Goal: Information Seeking & Learning: Learn about a topic

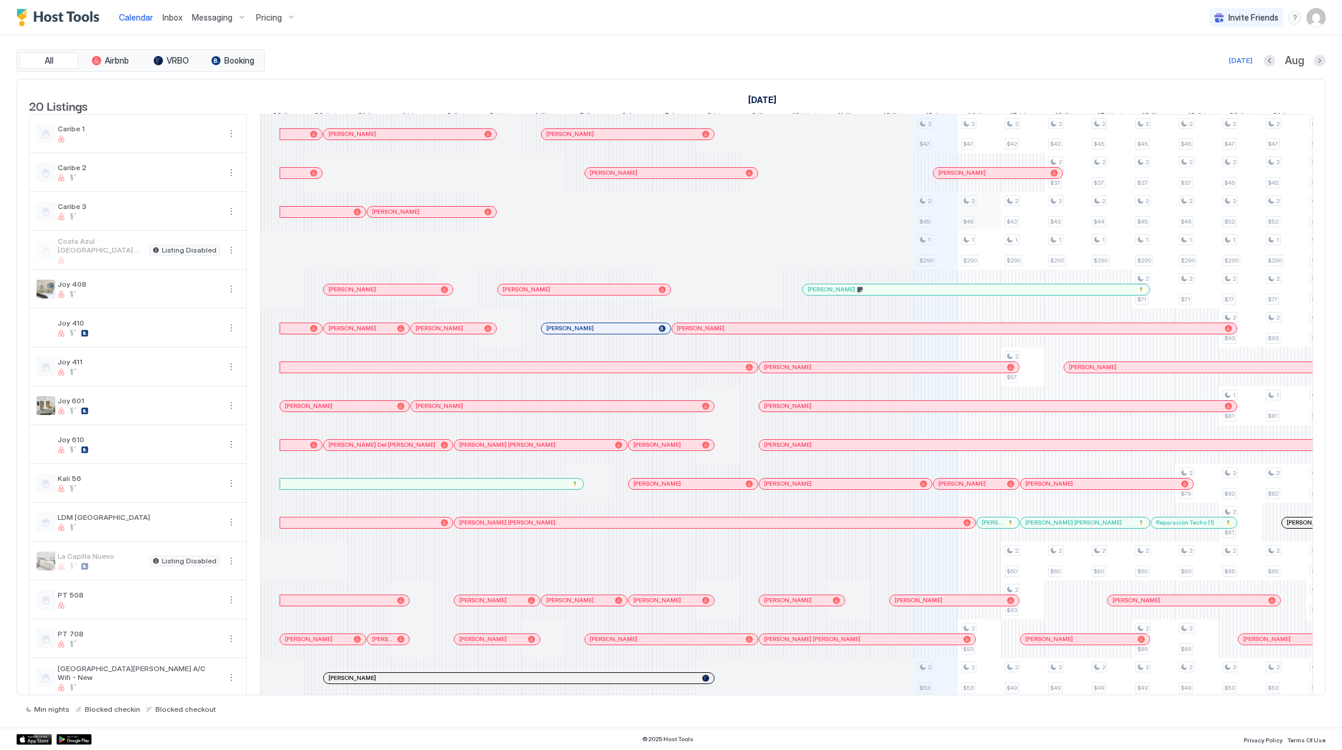
scroll to position [0, 653]
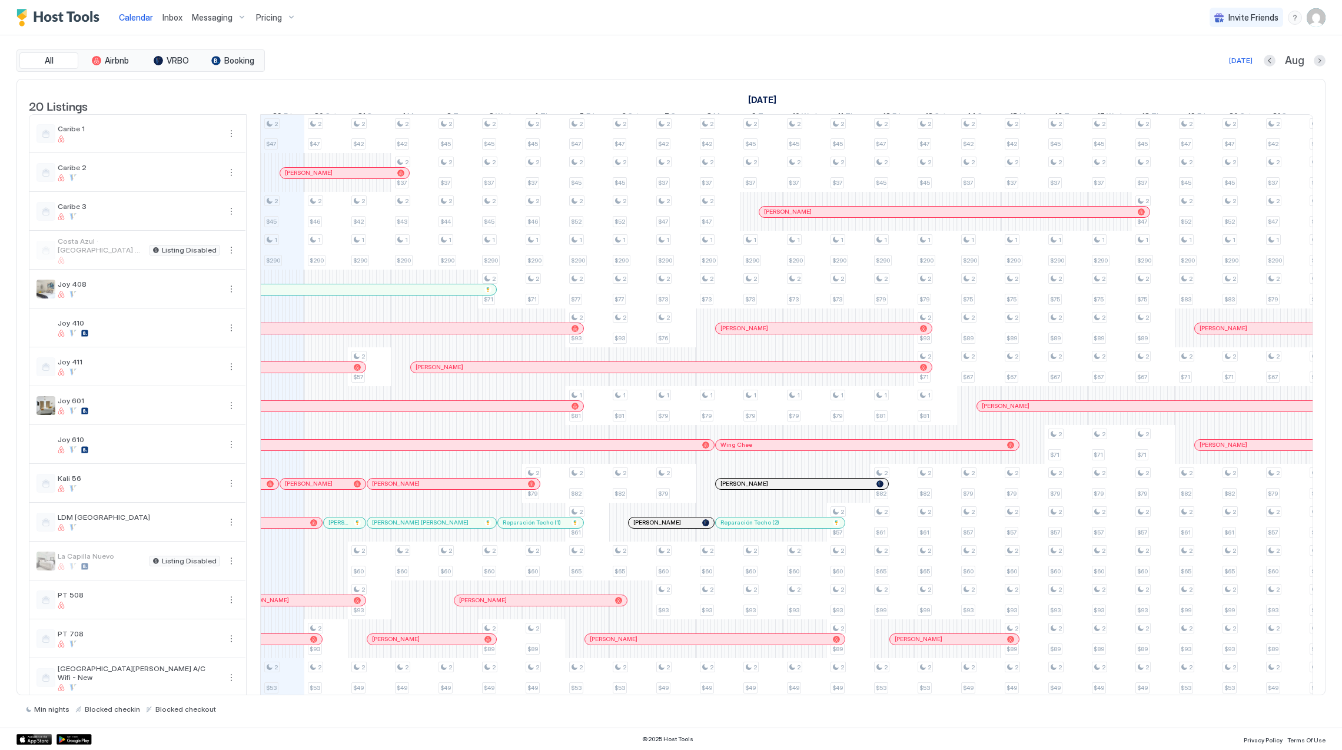
click at [256, 20] on span "Pricing" at bounding box center [269, 17] width 26 height 11
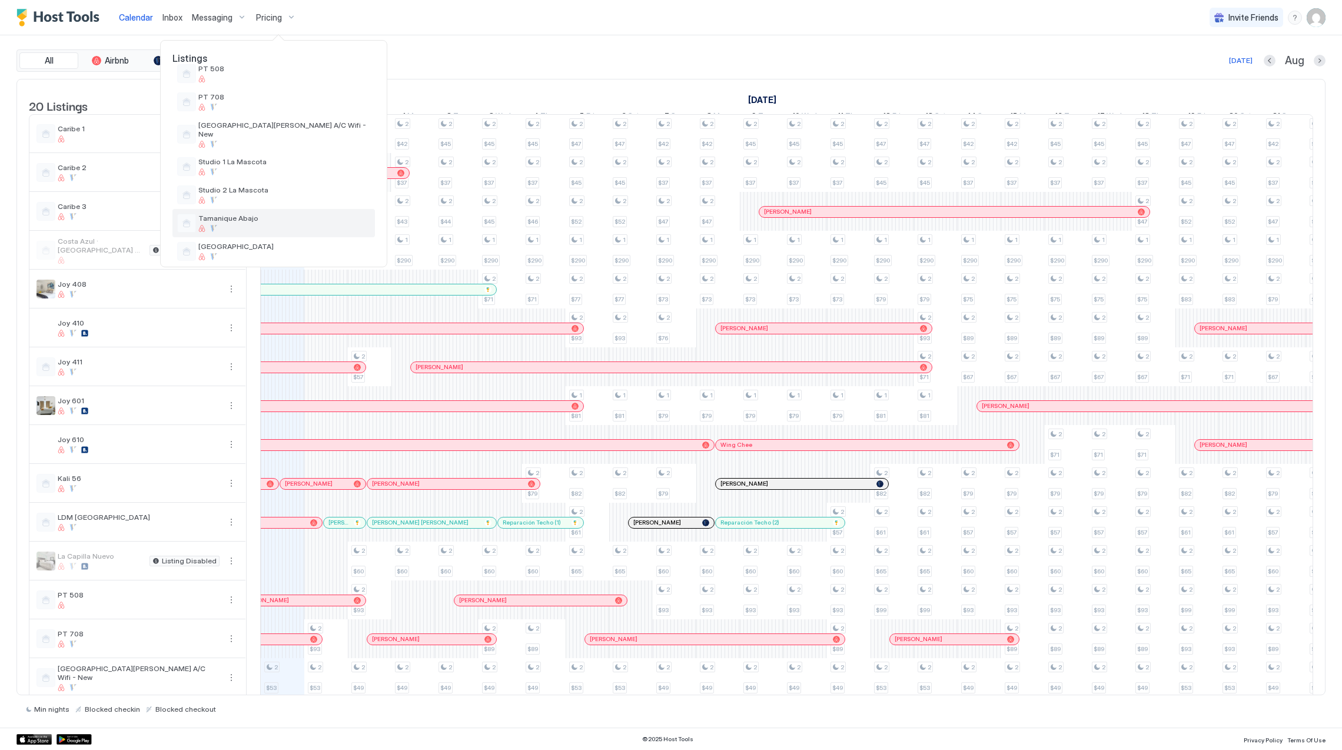
scroll to position [422, 0]
click at [313, 167] on div at bounding box center [284, 170] width 172 height 7
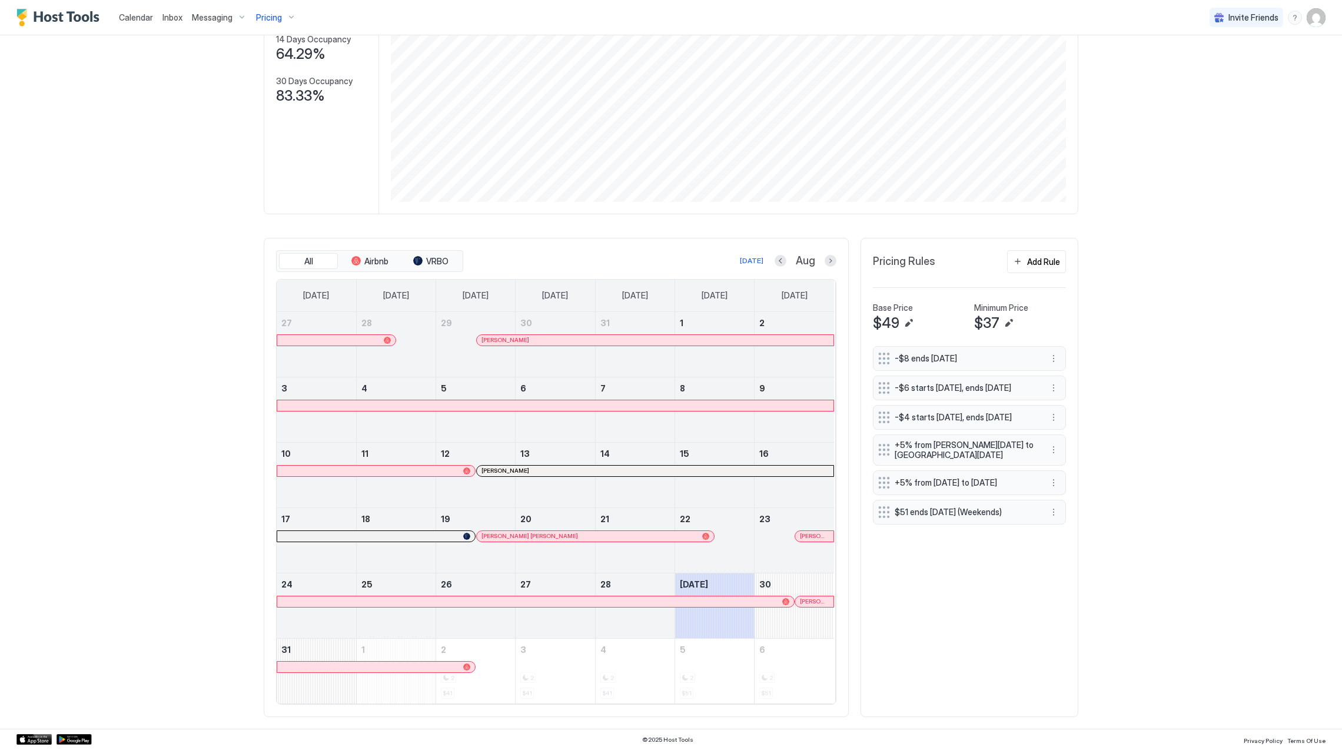
scroll to position [160, 0]
click at [803, 596] on div "[PERSON_NAME]" at bounding box center [814, 601] width 38 height 11
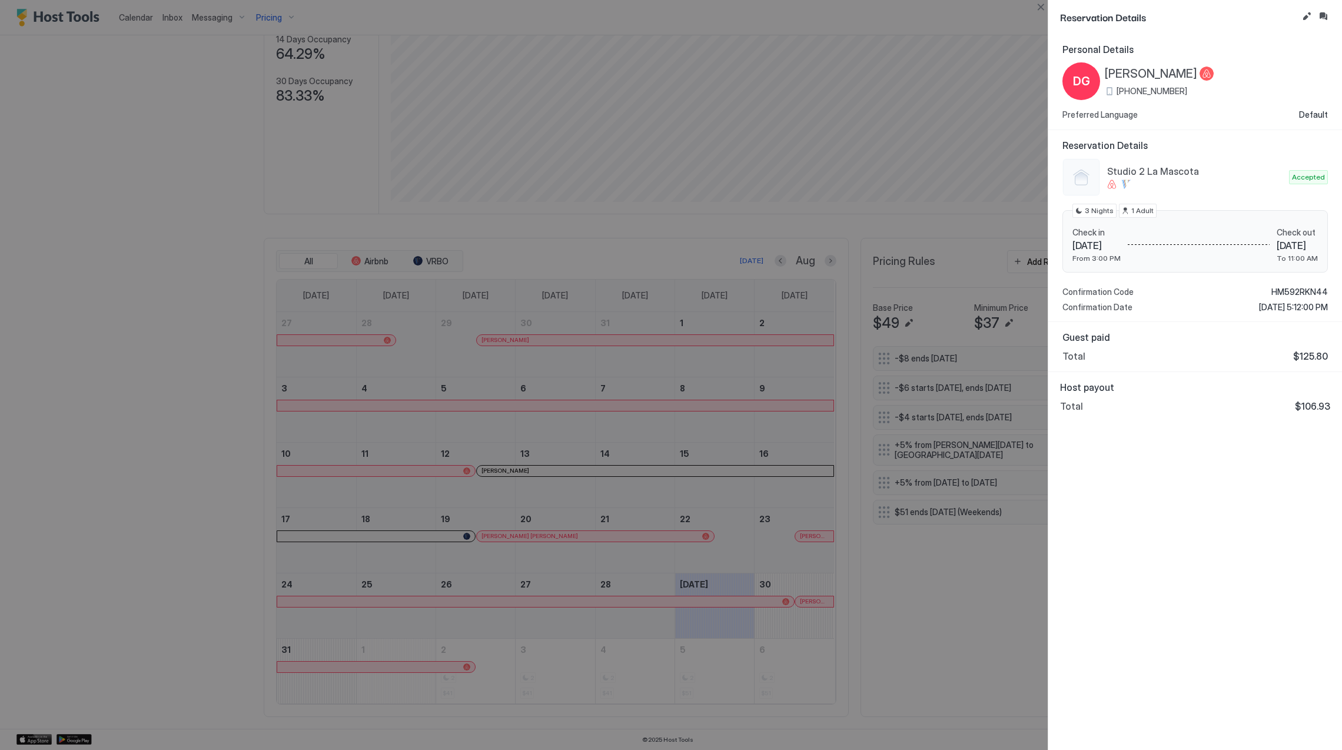
click at [1141, 78] on span "[PERSON_NAME]" at bounding box center [1151, 74] width 92 height 15
click at [1307, 285] on div "Studio 2 La Mascota Accepted Check in [DATE] From 3:00 PM Check out [DATE] To 1…" at bounding box center [1194, 235] width 265 height 154
click at [1307, 294] on span "HM592RKN44" at bounding box center [1299, 292] width 57 height 11
click at [1307, 293] on span "HM592RKN44" at bounding box center [1299, 292] width 57 height 11
